Goal: Transaction & Acquisition: Book appointment/travel/reservation

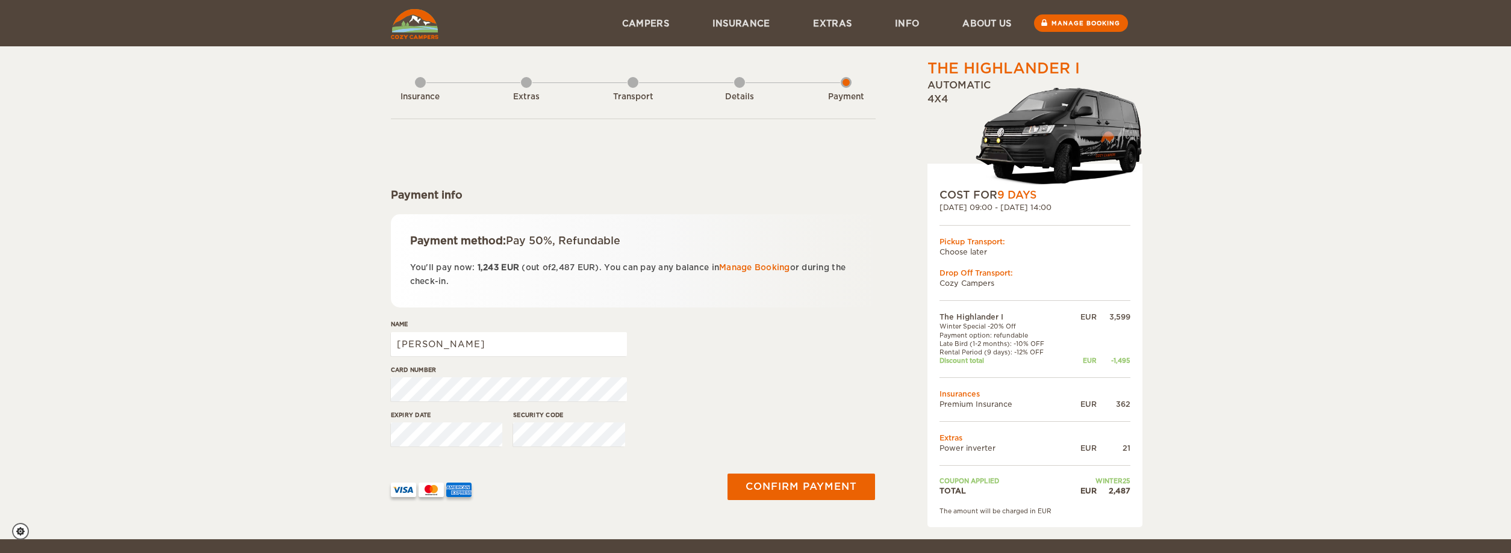
scroll to position [160, 0]
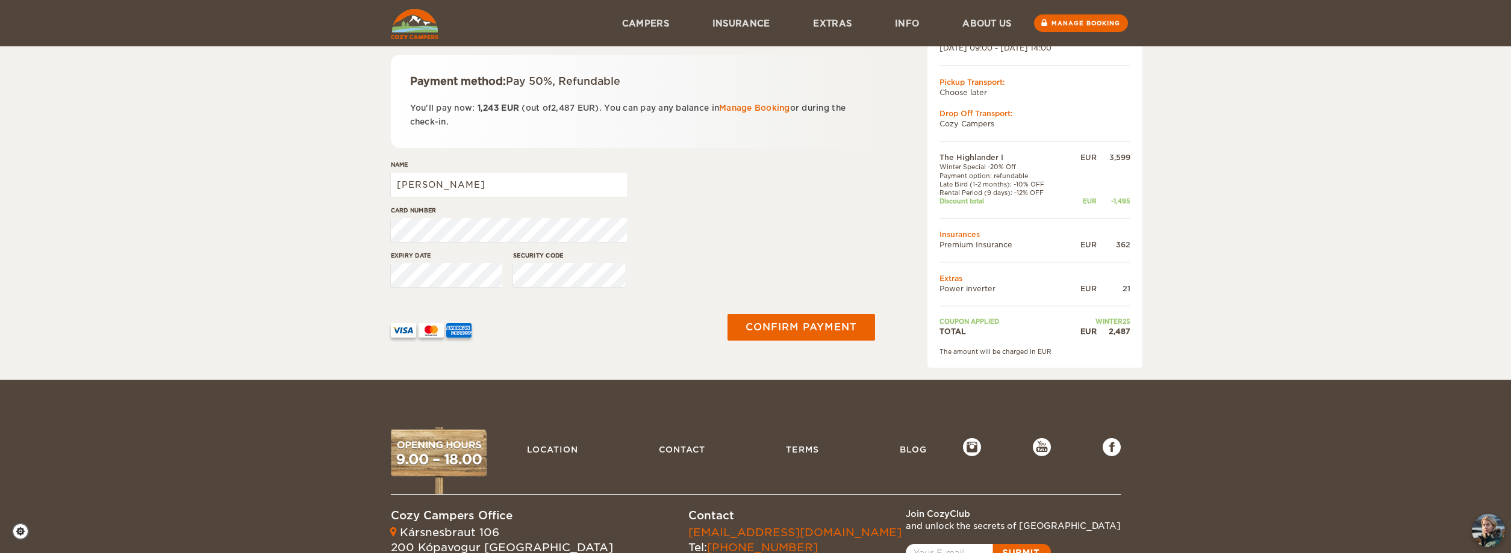
click at [426, 30] on img at bounding box center [415, 24] width 48 height 30
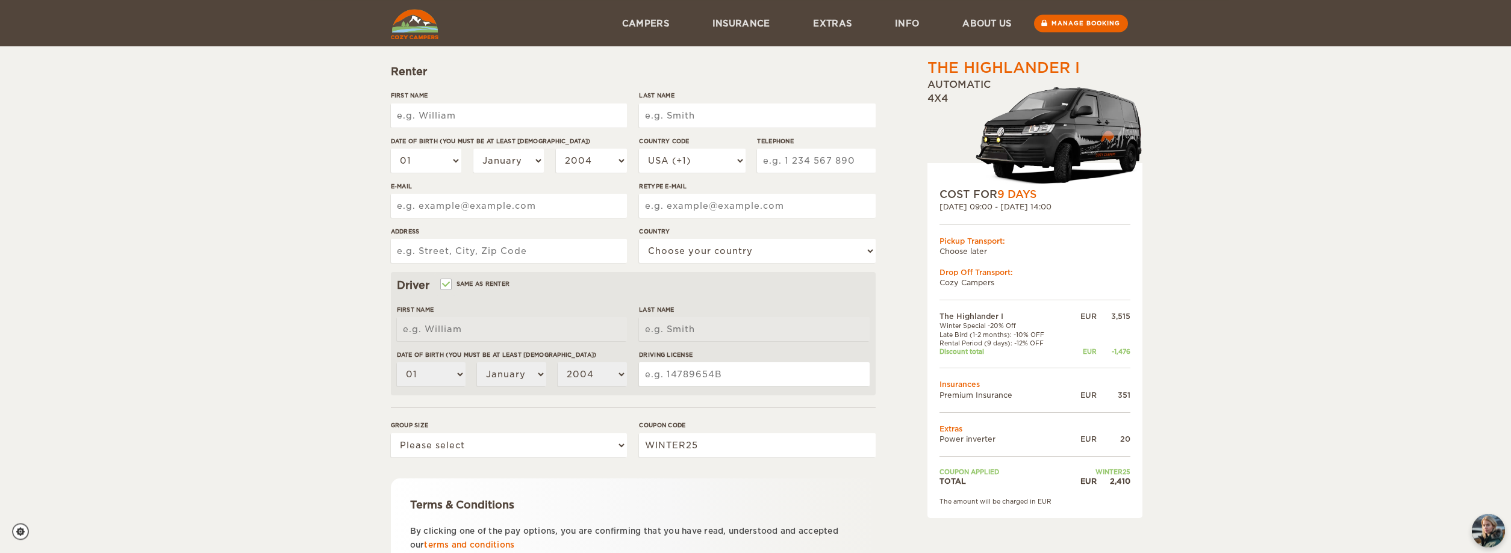
scroll to position [123, 0]
click at [458, 124] on input "First Name" at bounding box center [509, 116] width 236 height 24
type input "[PERSON_NAME]"
click at [707, 115] on input "Last Name" at bounding box center [757, 116] width 236 height 24
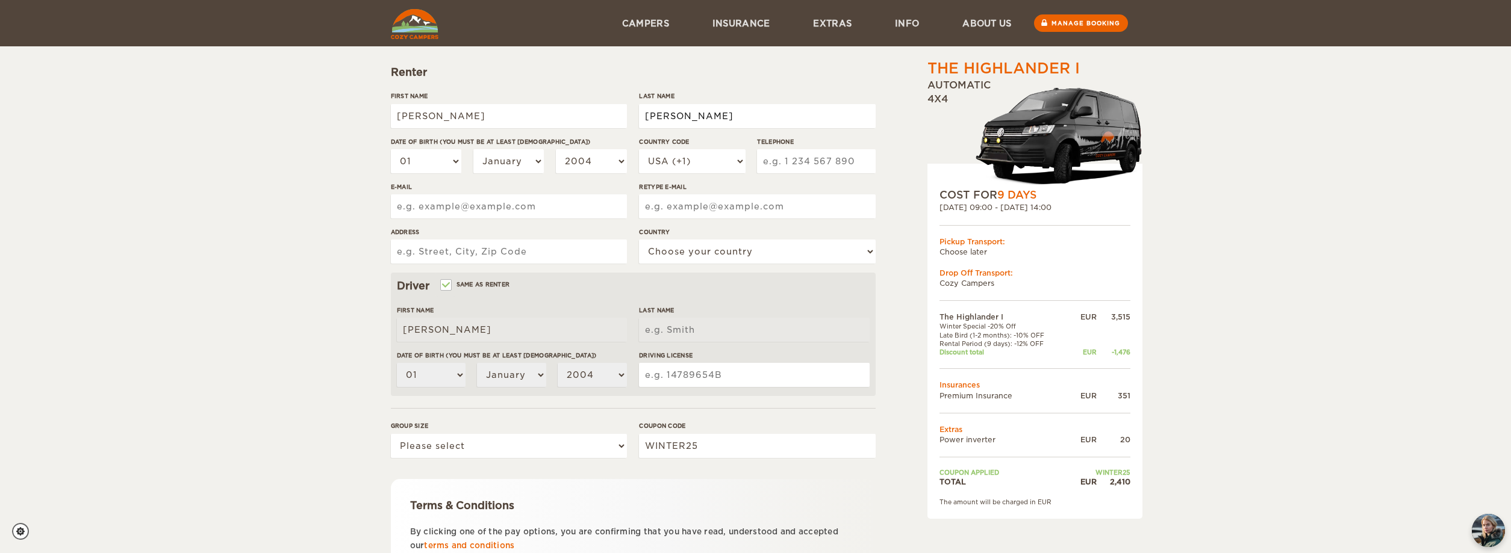
type input "[PERSON_NAME]"
click at [391, 149] on select "01 02 03 04 05 06 07 08 09 10 11 12 13 14 15 16 17 18 19 20 21 22 23 24 25 26 2…" at bounding box center [426, 161] width 71 height 24
select select "20"
click option "20" at bounding box center [0, 0] width 0 height 0
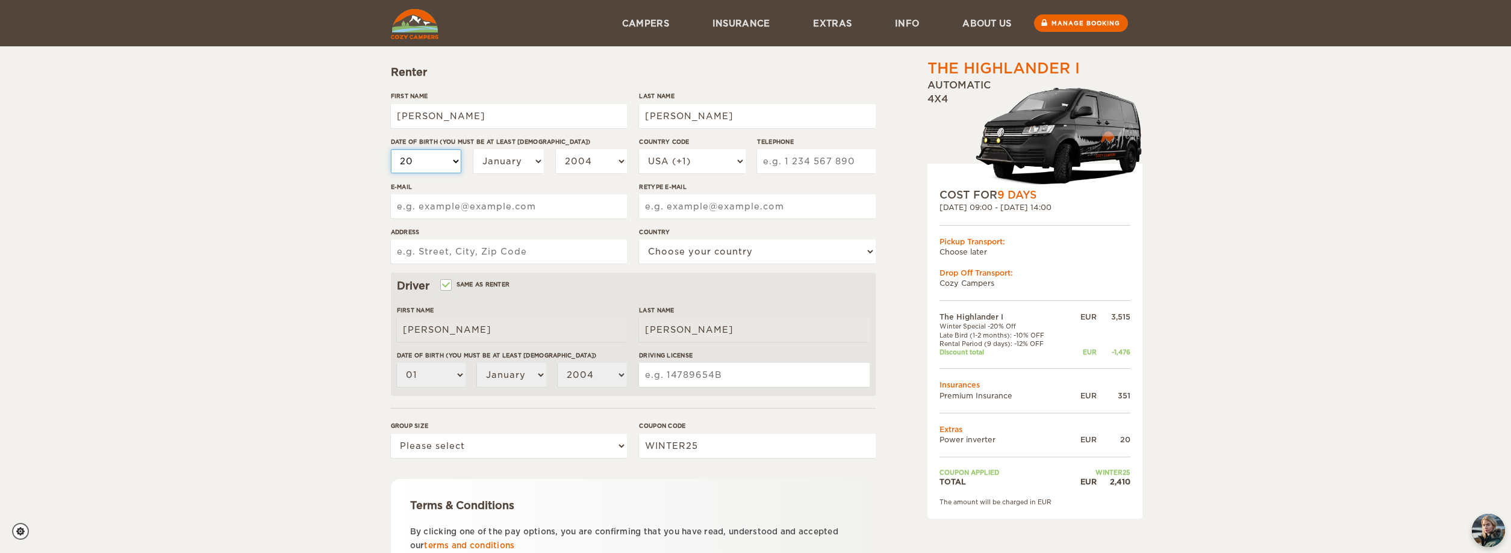
select select "20"
click at [473, 149] on select "January February March April May June July August September October November De…" at bounding box center [508, 161] width 71 height 24
select select "11"
click option "November" at bounding box center [0, 0] width 0 height 0
select select "11"
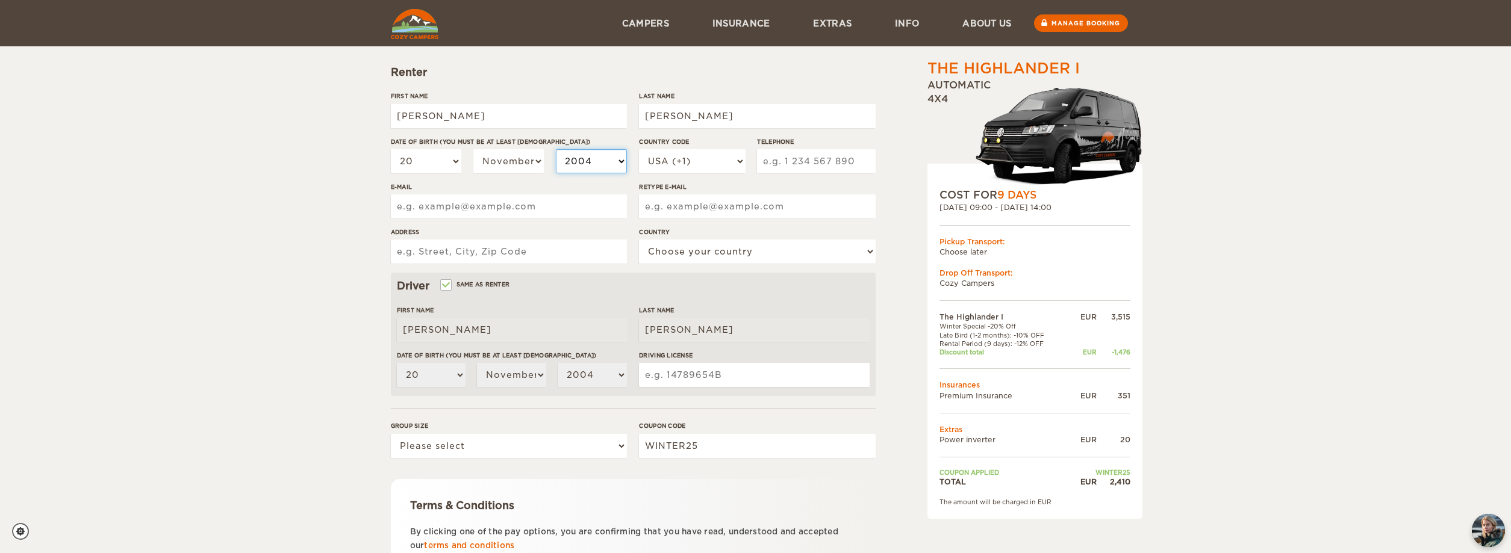
click at [556, 149] on select "2004 2003 2002 2001 2000 1999 1998 1997 1996 1995 1994 1993 1992 1991 1990 1989…" at bounding box center [591, 161] width 71 height 24
select select "1992"
click option "1992" at bounding box center [0, 0] width 0 height 0
select select "1992"
click at [639, 149] on select "USA (+1) [GEOGRAPHIC_DATA] (+44) [GEOGRAPHIC_DATA] (+49) [GEOGRAPHIC_DATA] (+21…" at bounding box center [692, 161] width 106 height 24
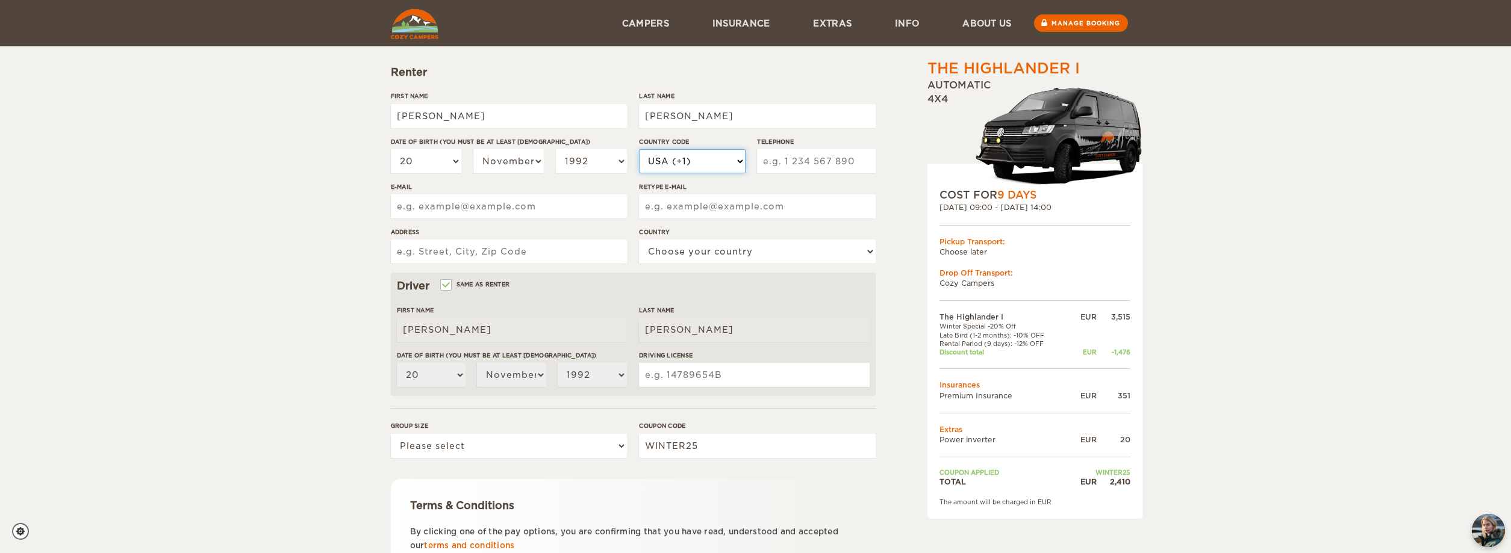
select select "52"
click option "Mexico (+52)" at bounding box center [0, 0] width 0 height 0
click at [784, 158] on input "Telephone" at bounding box center [816, 161] width 118 height 24
type input "6"
type input "5512390522"
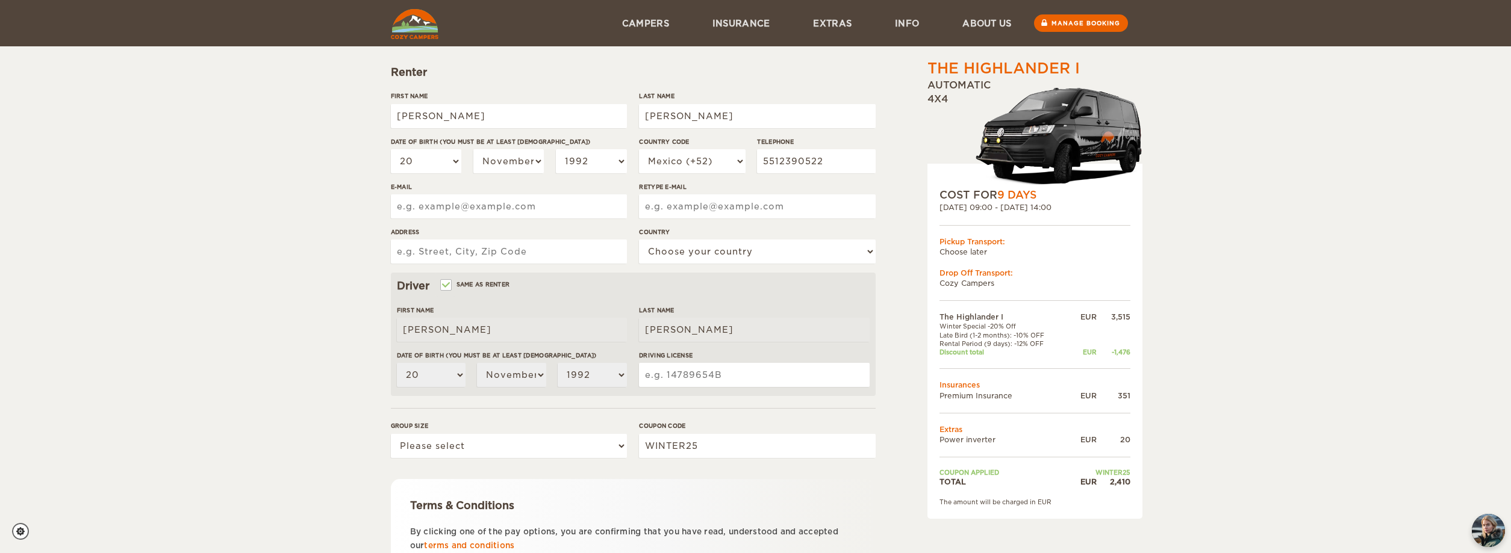
click at [459, 198] on input "E-mail" at bounding box center [509, 206] width 236 height 24
type input "[EMAIL_ADDRESS][DOMAIN_NAME]"
click at [683, 210] on input "Retype E-mail" at bounding box center [757, 206] width 236 height 24
type input "[EMAIL_ADDRESS][DOMAIN_NAME]"
click at [471, 254] on input "Address" at bounding box center [509, 252] width 236 height 24
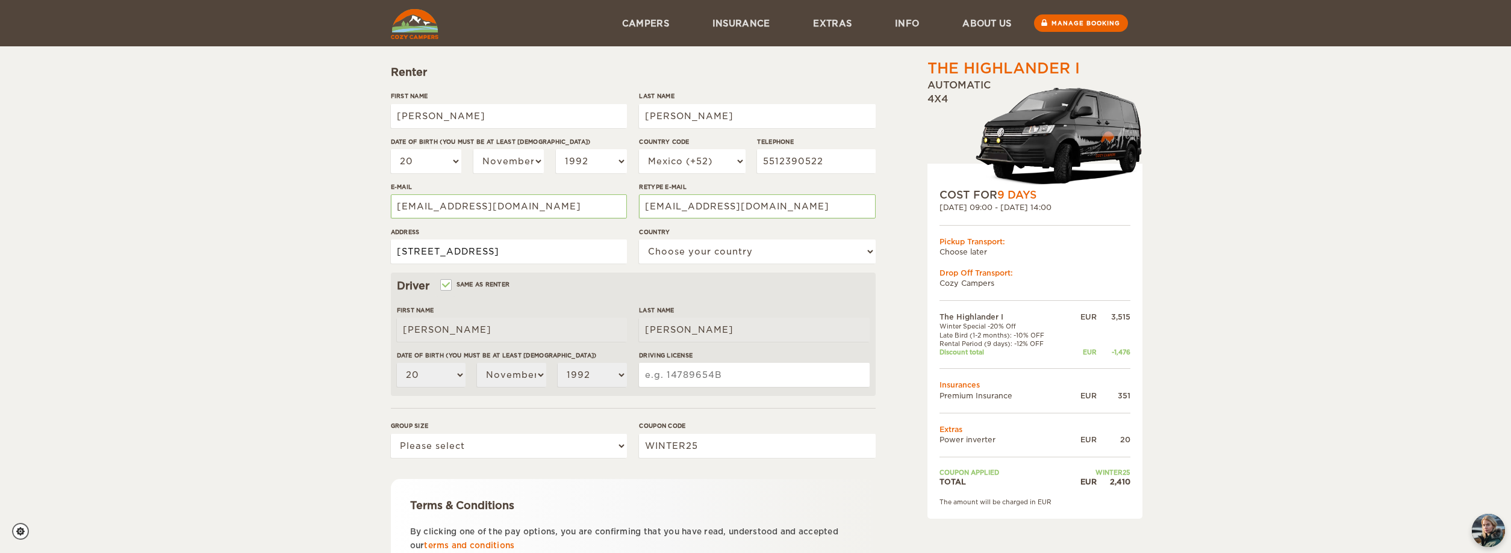
scroll to position [0, 27]
type input "[STREET_ADDRESS]"
click at [639, 240] on select "Choose your country [GEOGRAPHIC_DATA] [GEOGRAPHIC_DATA] [GEOGRAPHIC_DATA] [GEOG…" at bounding box center [757, 252] width 236 height 24
select select "133"
click option "[GEOGRAPHIC_DATA]" at bounding box center [0, 0] width 0 height 0
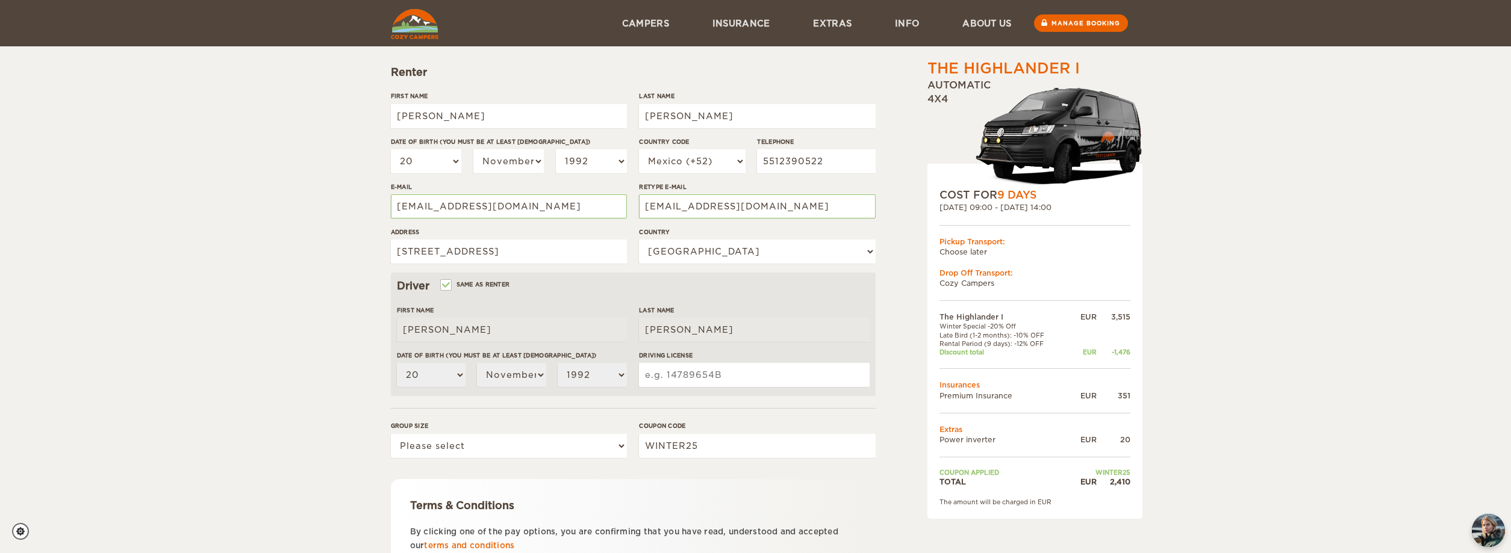
click at [673, 377] on input "Driving License" at bounding box center [754, 375] width 230 height 24
type input "18117336"
click at [391, 434] on select "Please select 1 2" at bounding box center [509, 446] width 236 height 24
select select "2"
click option "2" at bounding box center [0, 0] width 0 height 0
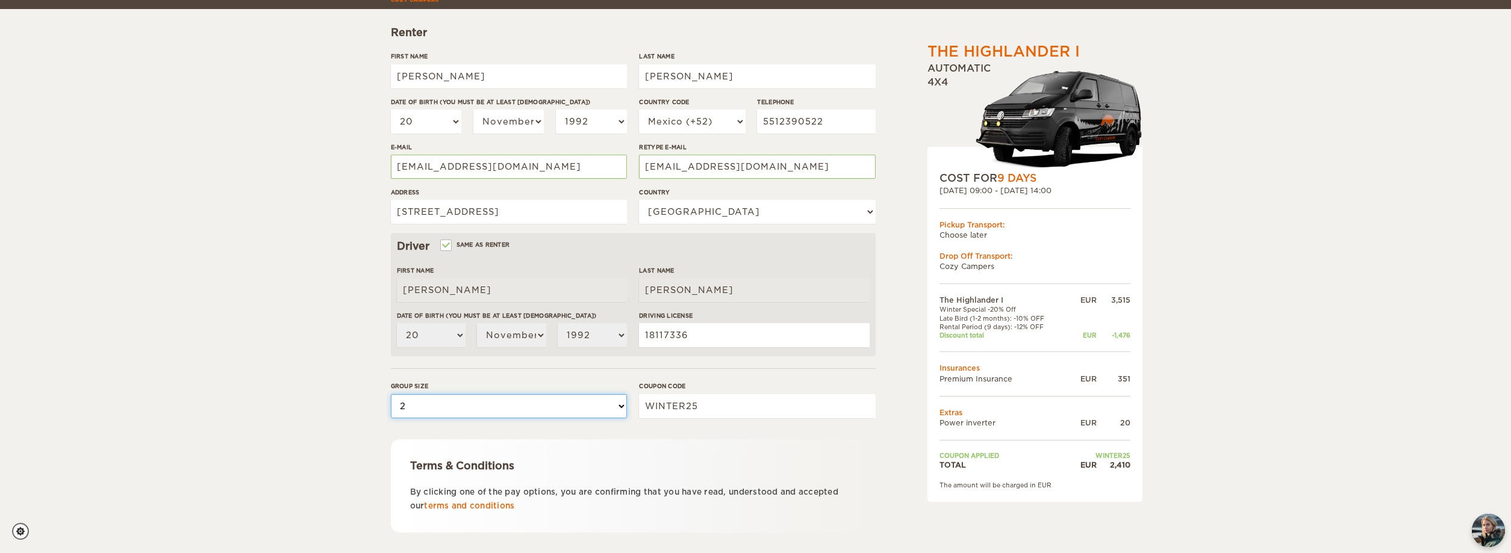
scroll to position [229, 0]
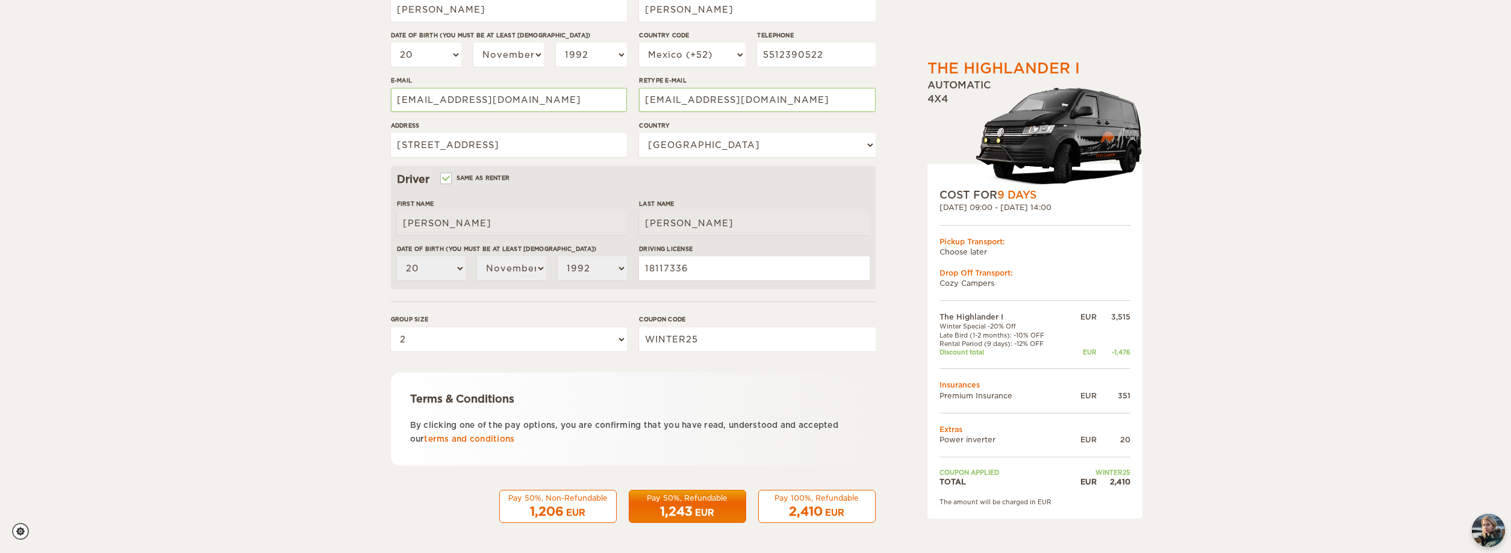
click at [709, 511] on div "EUR" at bounding box center [704, 513] width 19 height 12
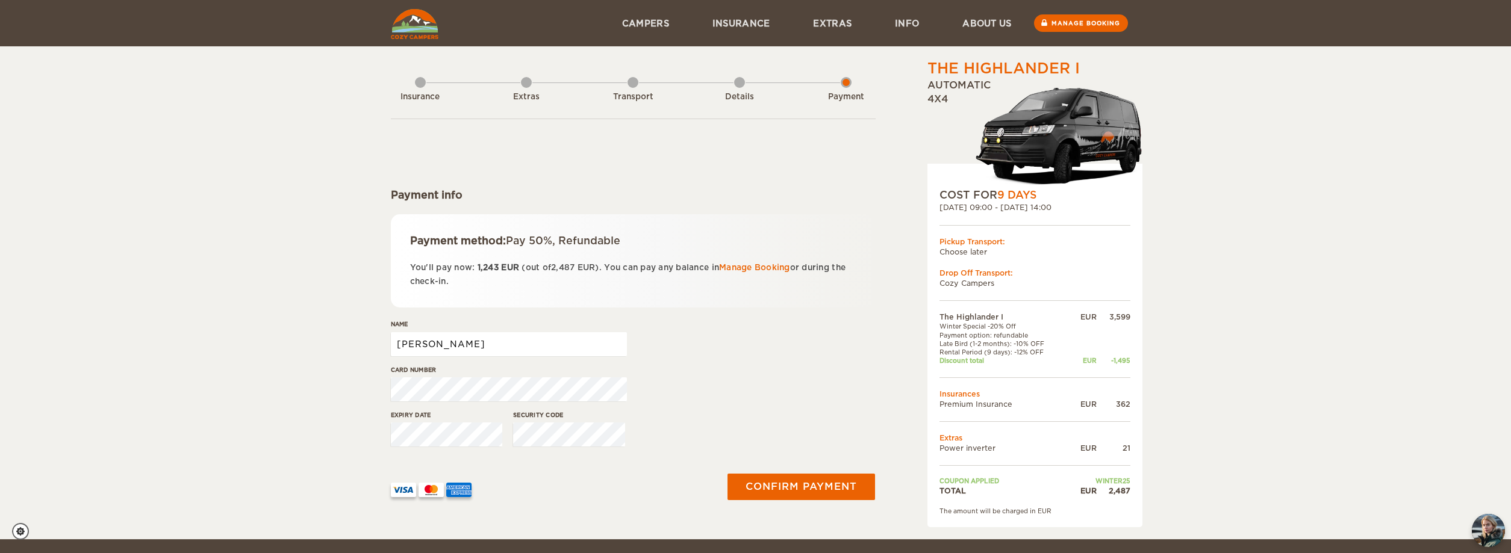
click at [512, 347] on input "[PERSON_NAME]" at bounding box center [509, 344] width 236 height 24
type input "JORGE ENRIQUE MEDINA RAMIREZ"
click at [825, 482] on button "Confirm payment" at bounding box center [801, 487] width 152 height 27
click at [1060, 25] on link "Manage booking" at bounding box center [1080, 23] width 97 height 18
